Goal: Task Accomplishment & Management: Complete application form

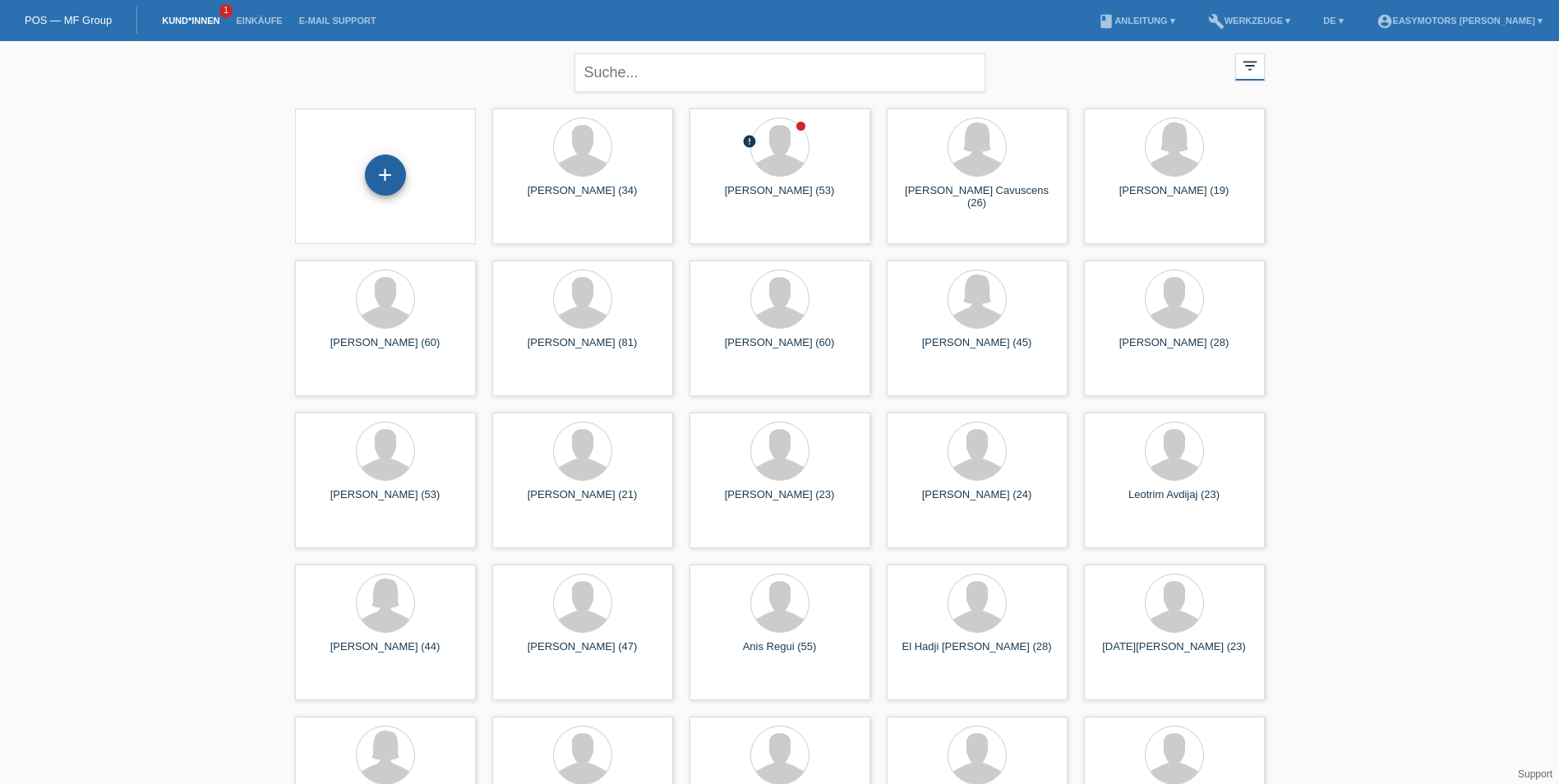
click at [386, 181] on div "+" at bounding box center [385, 174] width 41 height 41
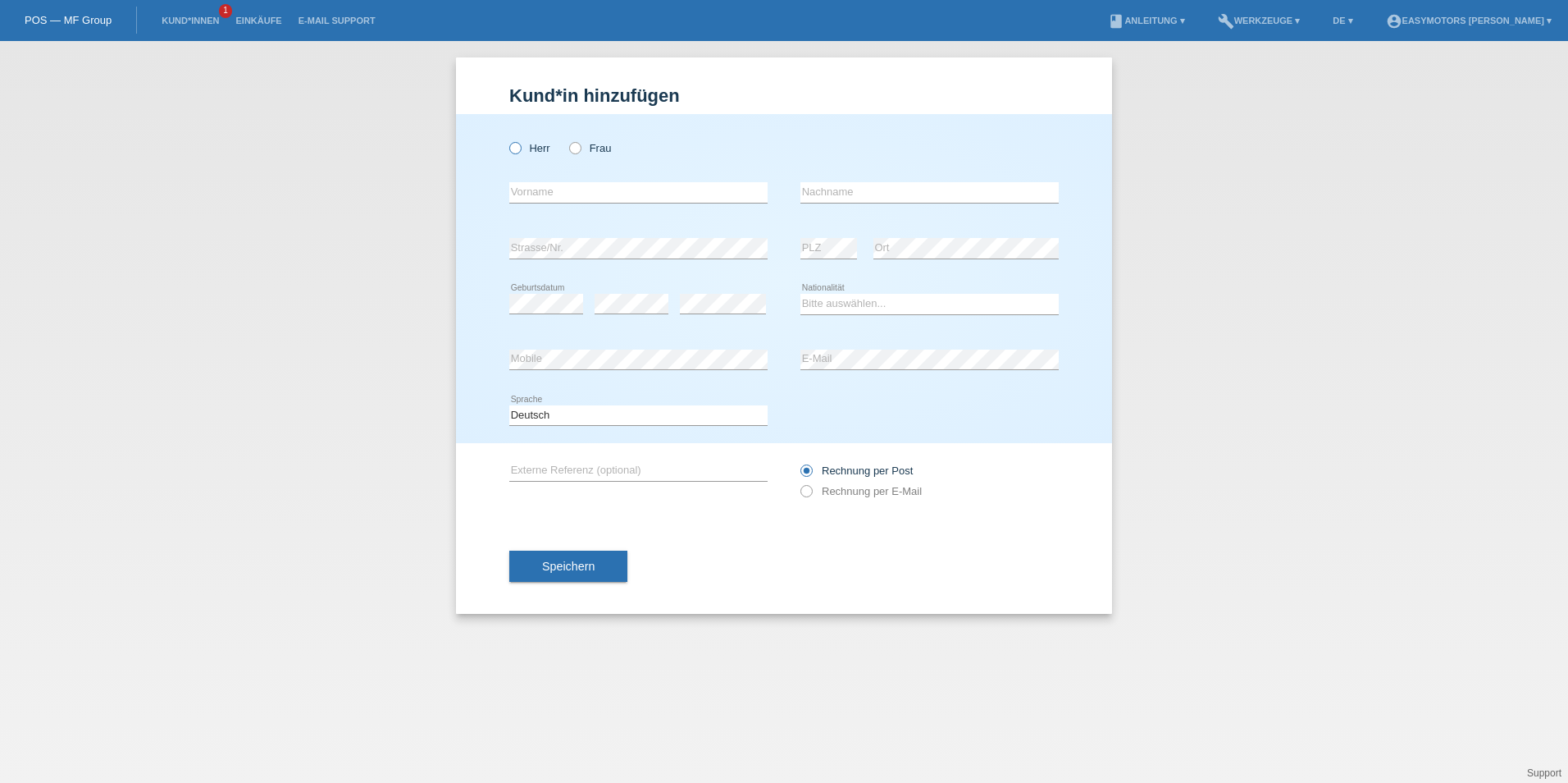
click at [507, 139] on icon at bounding box center [507, 139] width 0 height 0
click at [510, 148] on input "Herr" at bounding box center [514, 147] width 11 height 11
radio input "true"
click at [566, 193] on input "text" at bounding box center [638, 192] width 259 height 21
type input "Niclas"
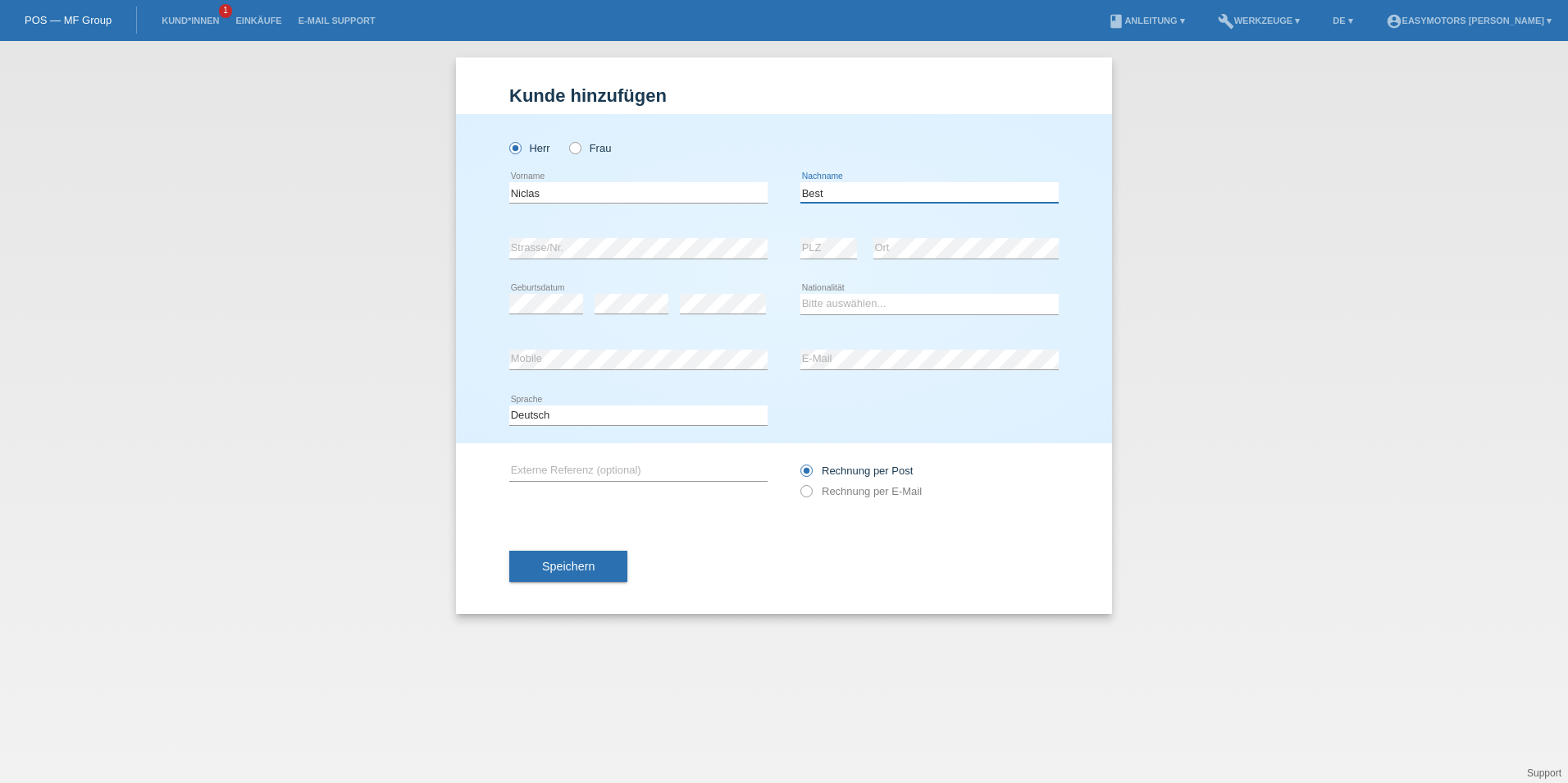
type input "Best"
click at [871, 304] on select "Bitte auswählen... Schweiz Deutschland Liechtenstein Österreich ------------ Af…" at bounding box center [930, 304] width 259 height 20
select select "DE"
click at [642, 362] on div "Herr Frau Niclas error Vorname C" at bounding box center [784, 279] width 656 height 329
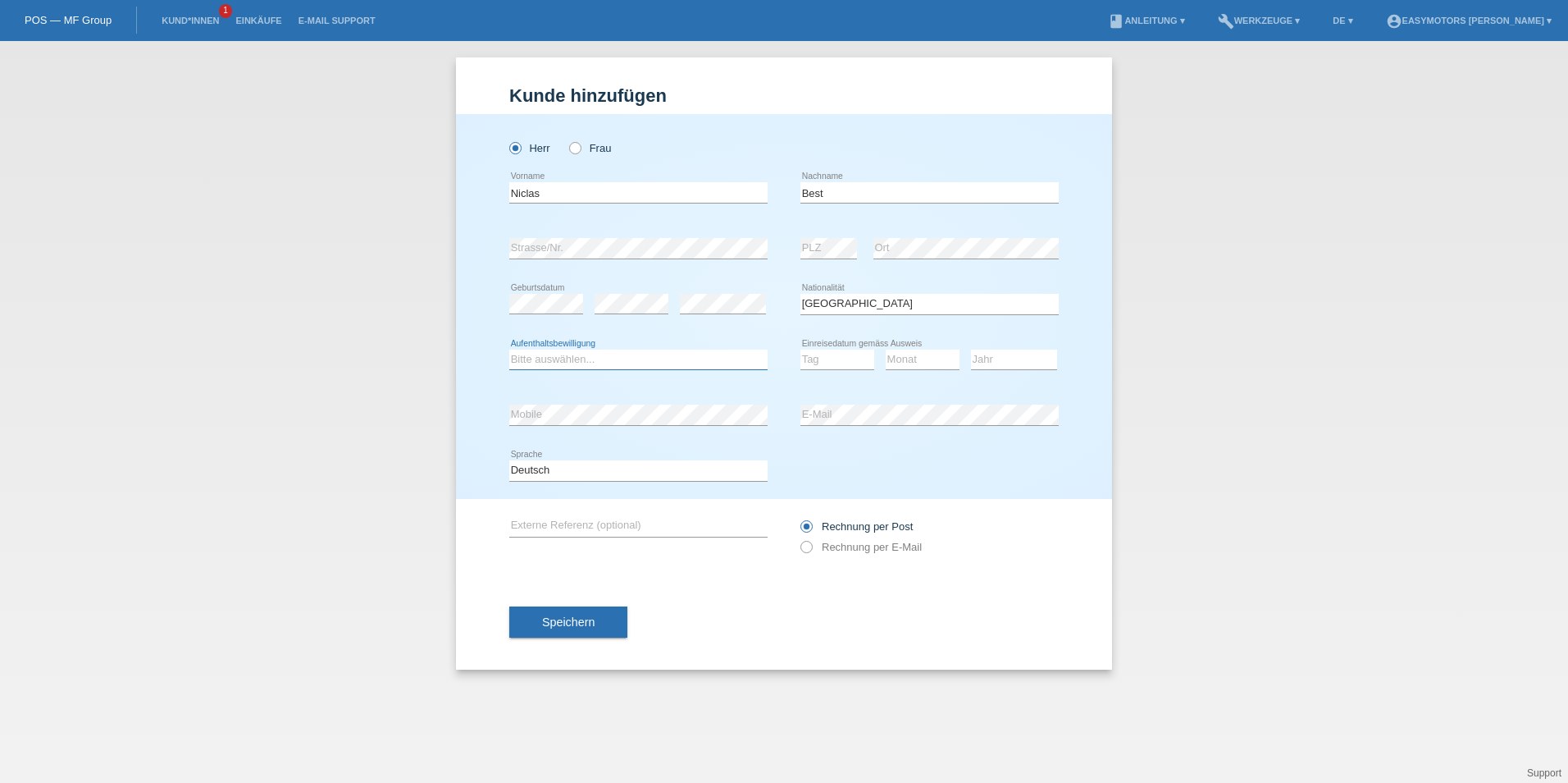
drag, startPoint x: 646, startPoint y: 356, endPoint x: 636, endPoint y: 367, distance: 14.9
click at [646, 356] on select "Bitte auswählen... C B B - Flüchtlingsstatus Andere" at bounding box center [638, 359] width 259 height 20
select select "B"
click at [509, 349] on select "Bitte auswählen... C B B - Flüchtlingsstatus Andere" at bounding box center [638, 359] width 259 height 20
click at [810, 354] on select "Tag 01 02 03 04 05 06 07 08 09 10 11" at bounding box center [837, 359] width 74 height 20
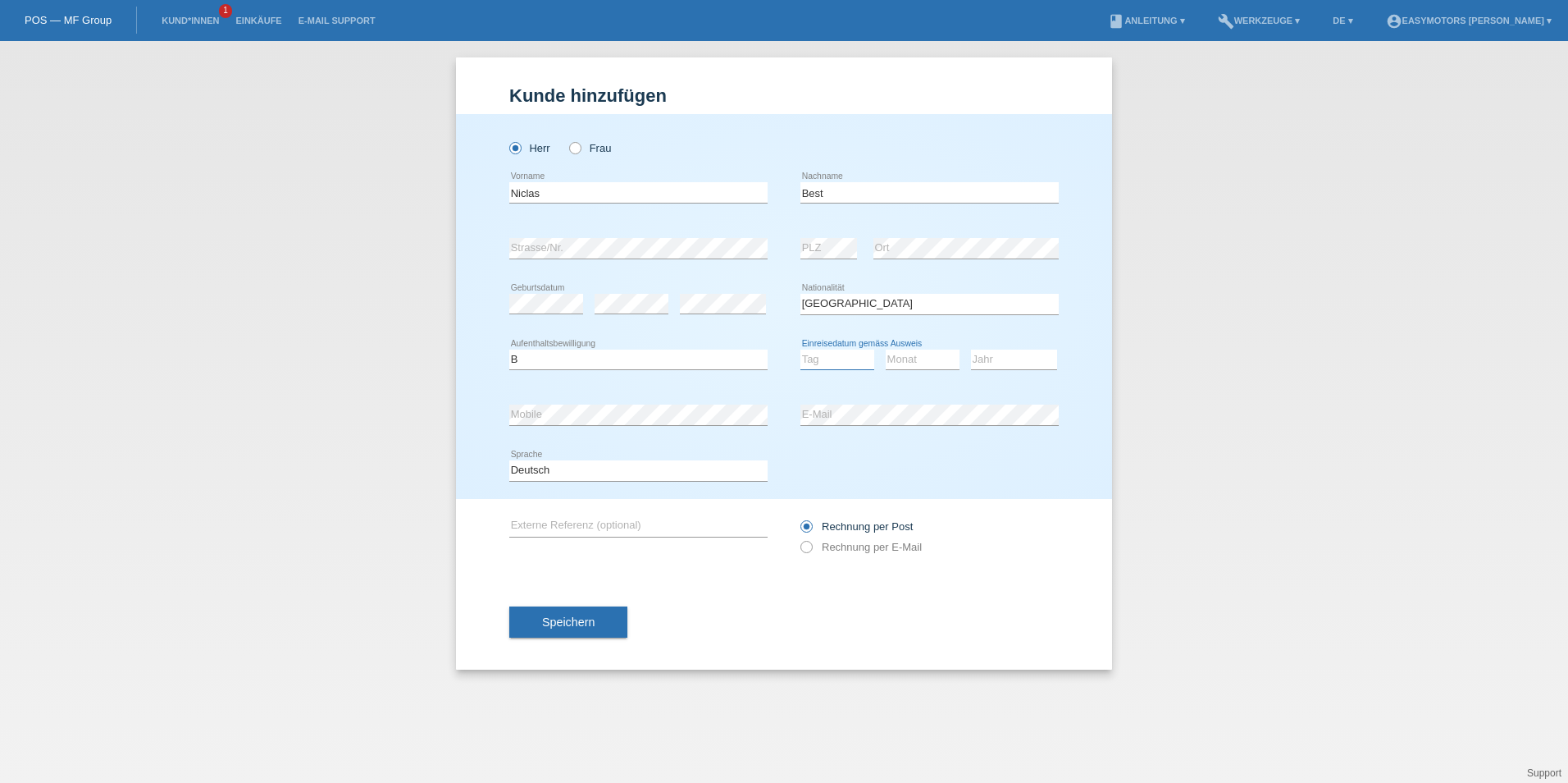
select select "25"
click at [801, 349] on select "Tag 01 02 03 04 05 06 07 08 09 10 11" at bounding box center [837, 359] width 74 height 20
select select "07"
click at [1028, 366] on select "Jahr 2025 2024 2023 2022 2021 2020 2019 2018 2017 2016 2015 2014 2013 2012 2011…" at bounding box center [1014, 359] width 86 height 20
select select "2008"
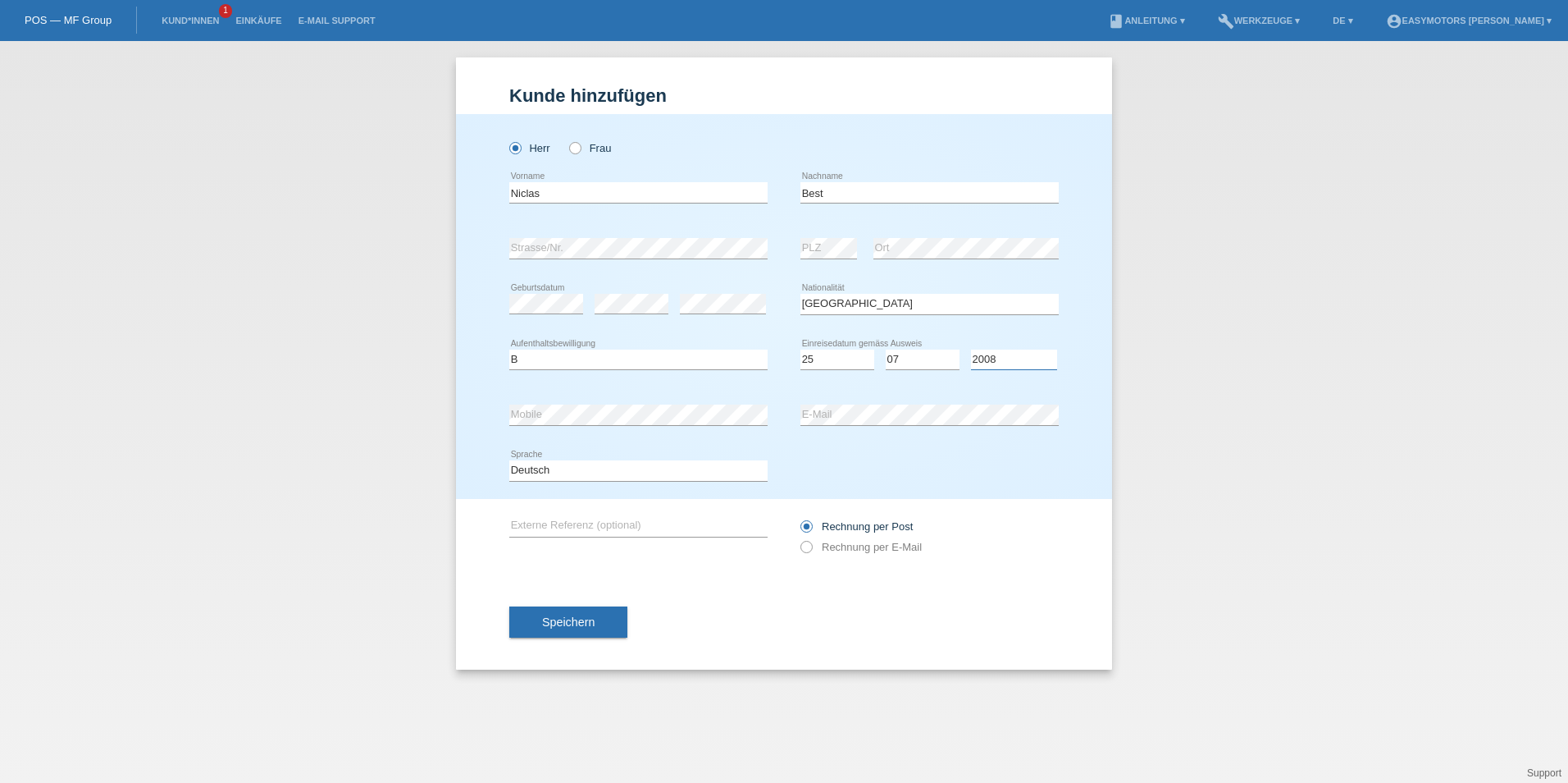
click at [971, 349] on select "Jahr 2025 2024 2023 2022 2021 2020 2019 2018 2017 2016 2015 2014 2013 2012 2011…" at bounding box center [1014, 359] width 86 height 20
click at [612, 625] on button "Speichern" at bounding box center [568, 622] width 118 height 32
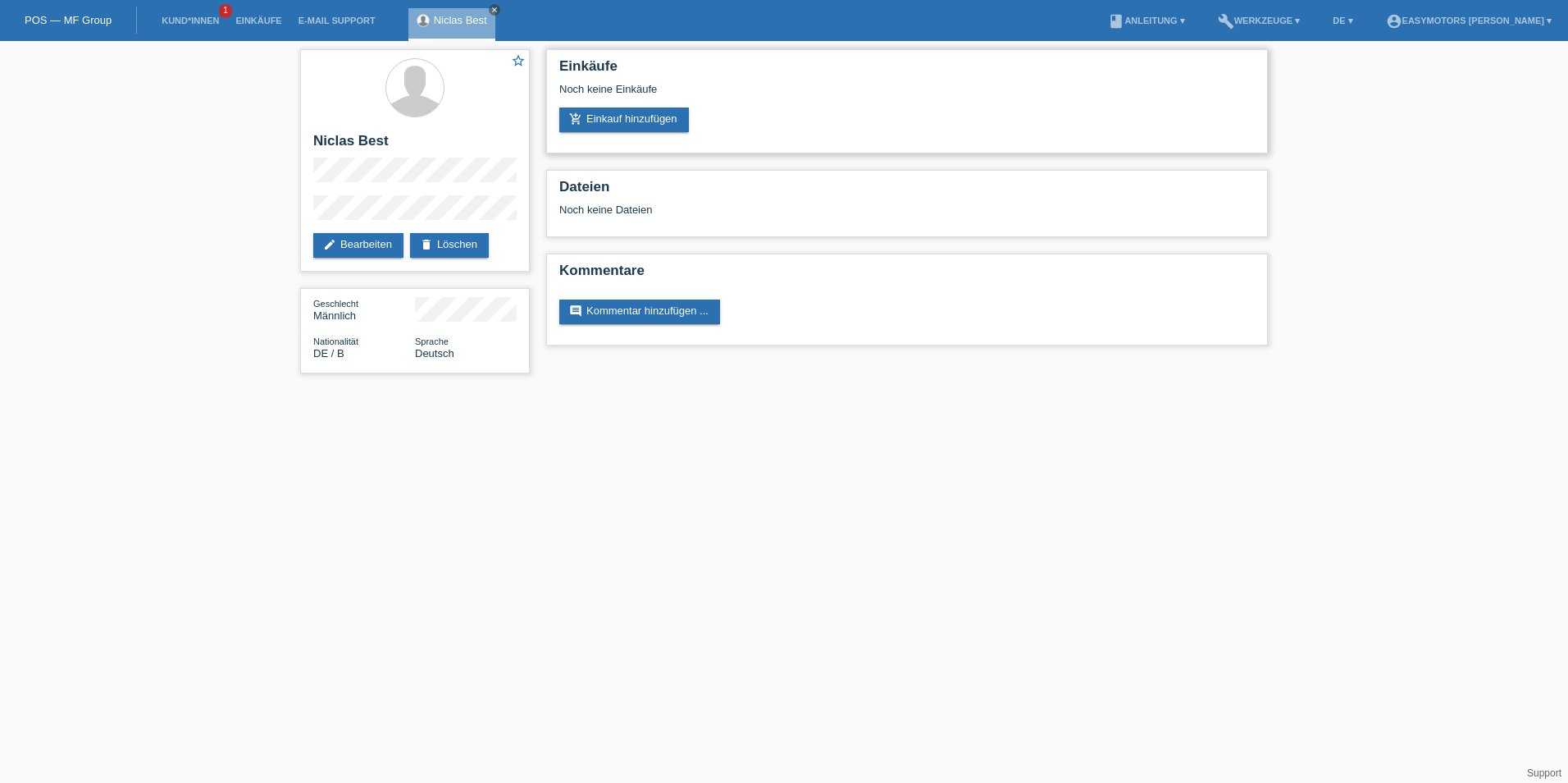
click at [624, 135] on div "Einkäufe Noch keine Einkäufe add_shopping_cart Einkauf hinzufügen" at bounding box center [907, 101] width 722 height 105
click at [635, 124] on link "add_shopping_cart Einkauf hinzufügen" at bounding box center [624, 120] width 129 height 25
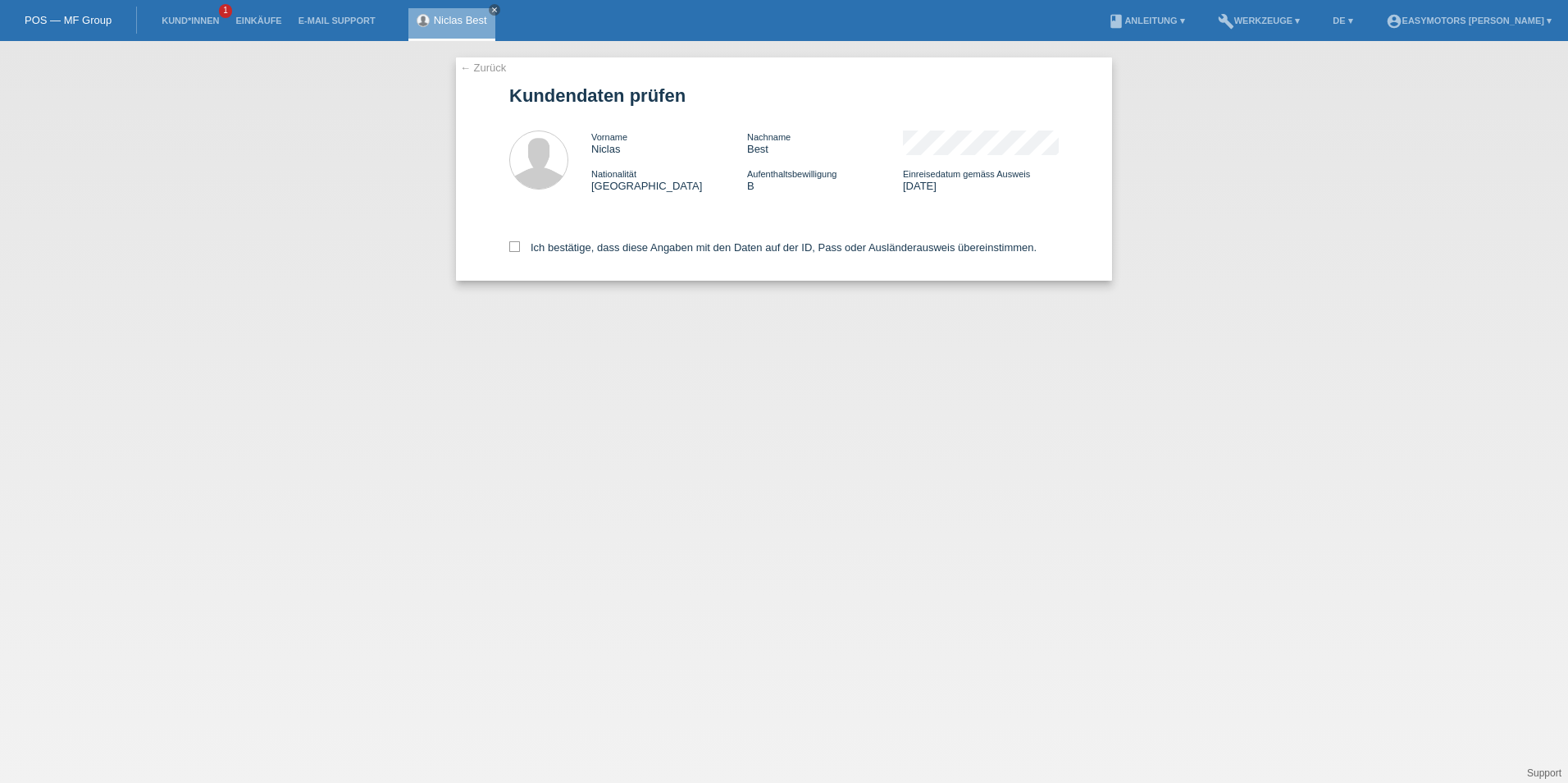
click at [570, 257] on div "Ich bestätige, dass diese Angaben mit den Daten auf der ID, Pass oder Ausländer…" at bounding box center [784, 244] width 550 height 72
click at [584, 250] on label "Ich bestätige, dass diese Angaben mit den Daten auf der ID, Pass oder Ausländer…" at bounding box center [773, 247] width 527 height 12
click at [520, 250] on input "Ich bestätige, dass diese Angaben mit den Daten auf der ID, Pass oder Ausländer…" at bounding box center [514, 246] width 11 height 11
checkbox input "true"
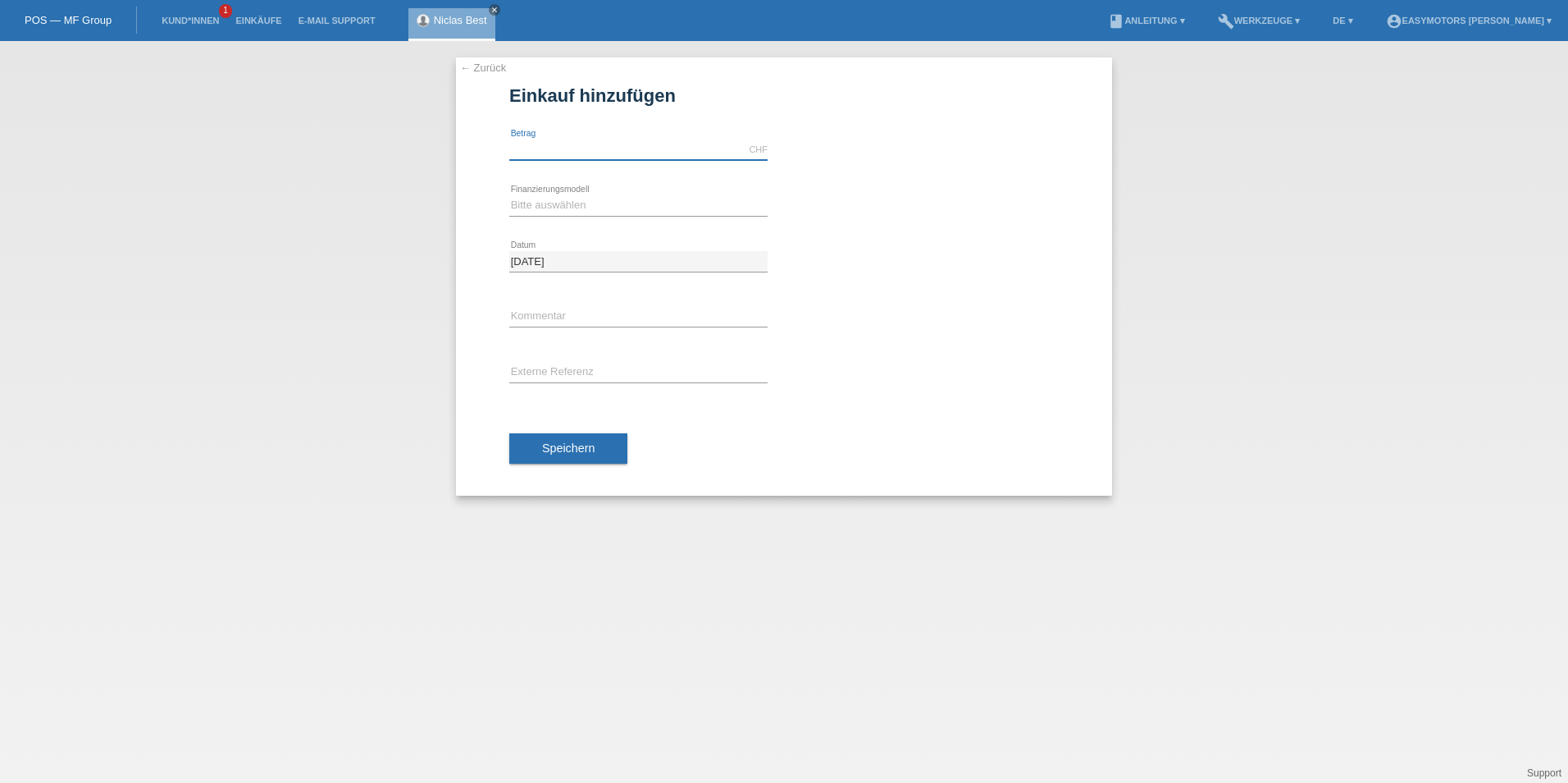
click at [597, 153] on input "text" at bounding box center [638, 149] width 259 height 21
type input "2500.00"
click at [590, 209] on select "Bitte auswählen Fixe Raten Kauf auf Rechnung mit Teilzahlungsoption" at bounding box center [638, 205] width 259 height 20
select select "81"
click at [509, 195] on select "Bitte auswählen Fixe Raten Kauf auf Rechnung mit Teilzahlungsoption" at bounding box center [638, 205] width 259 height 20
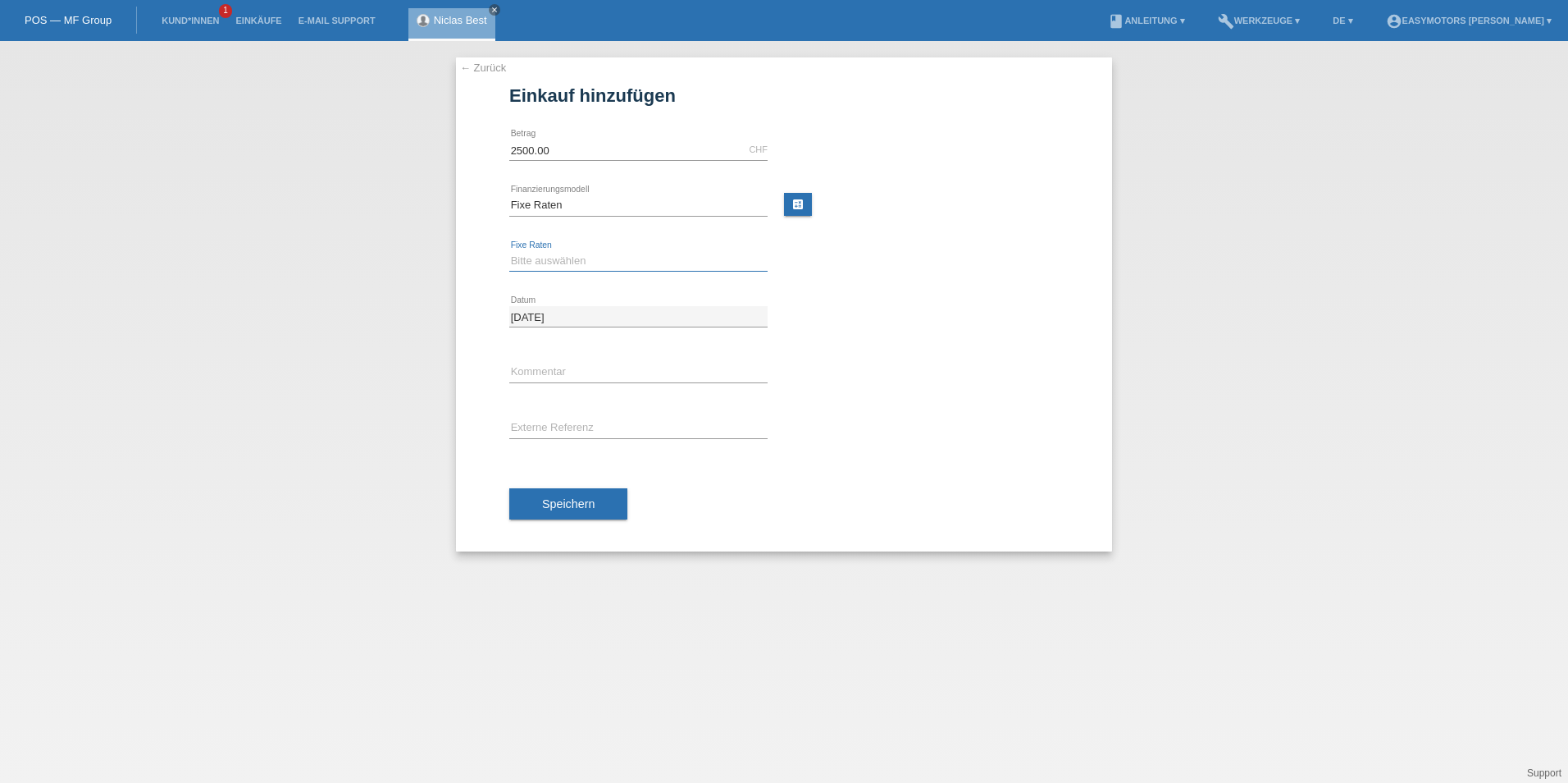
click at [574, 259] on select "Bitte auswählen 12 Raten 24 Raten 48 Raten" at bounding box center [638, 261] width 259 height 20
select select "320"
click at [509, 251] on select "Bitte auswählen 12 Raten 24 Raten 48 Raten" at bounding box center [638, 261] width 259 height 20
click at [602, 511] on button "Speichern" at bounding box center [568, 504] width 118 height 32
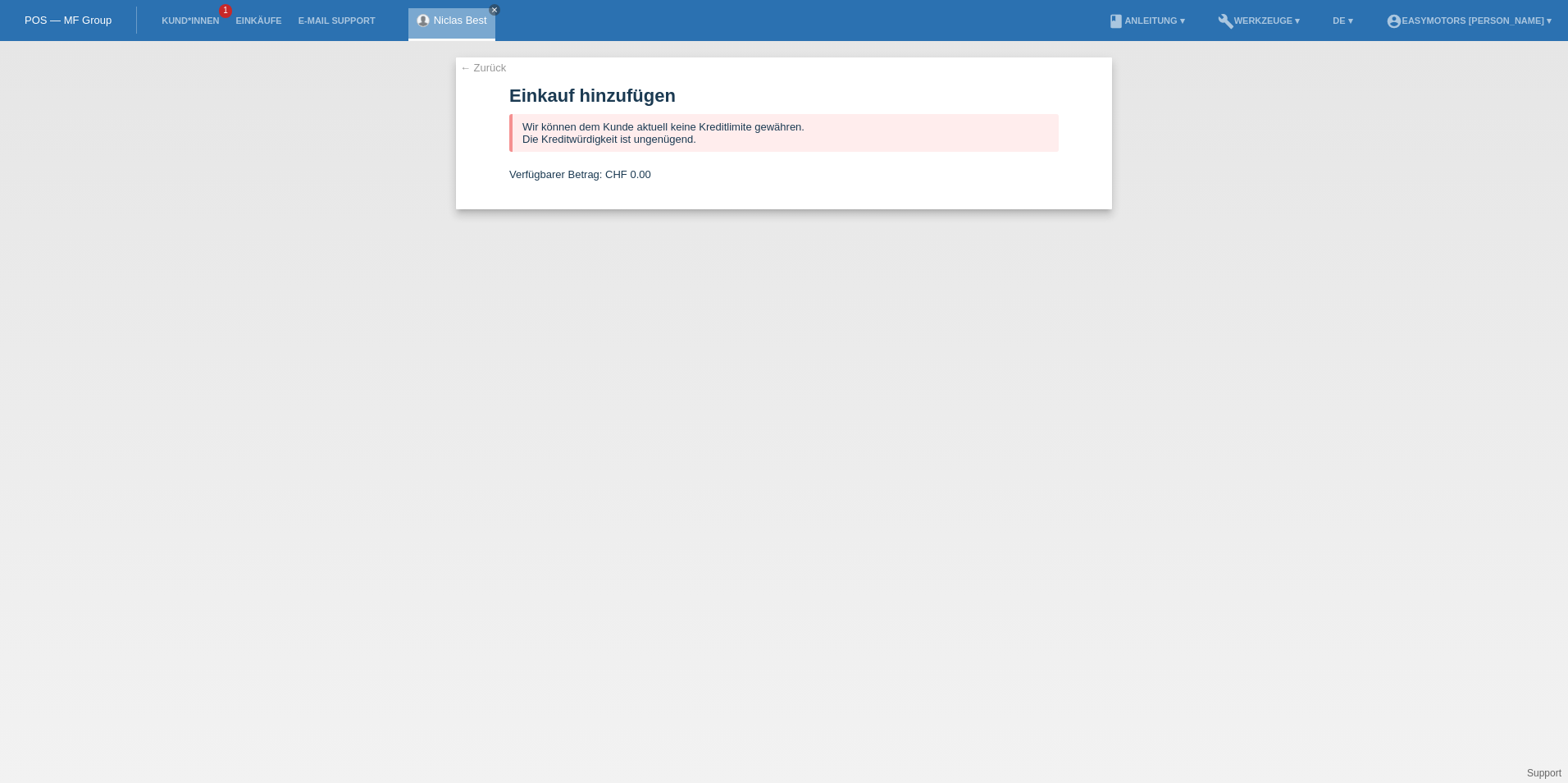
click at [496, 67] on link "← Zurück" at bounding box center [483, 67] width 46 height 12
